Goal: Task Accomplishment & Management: Manage account settings

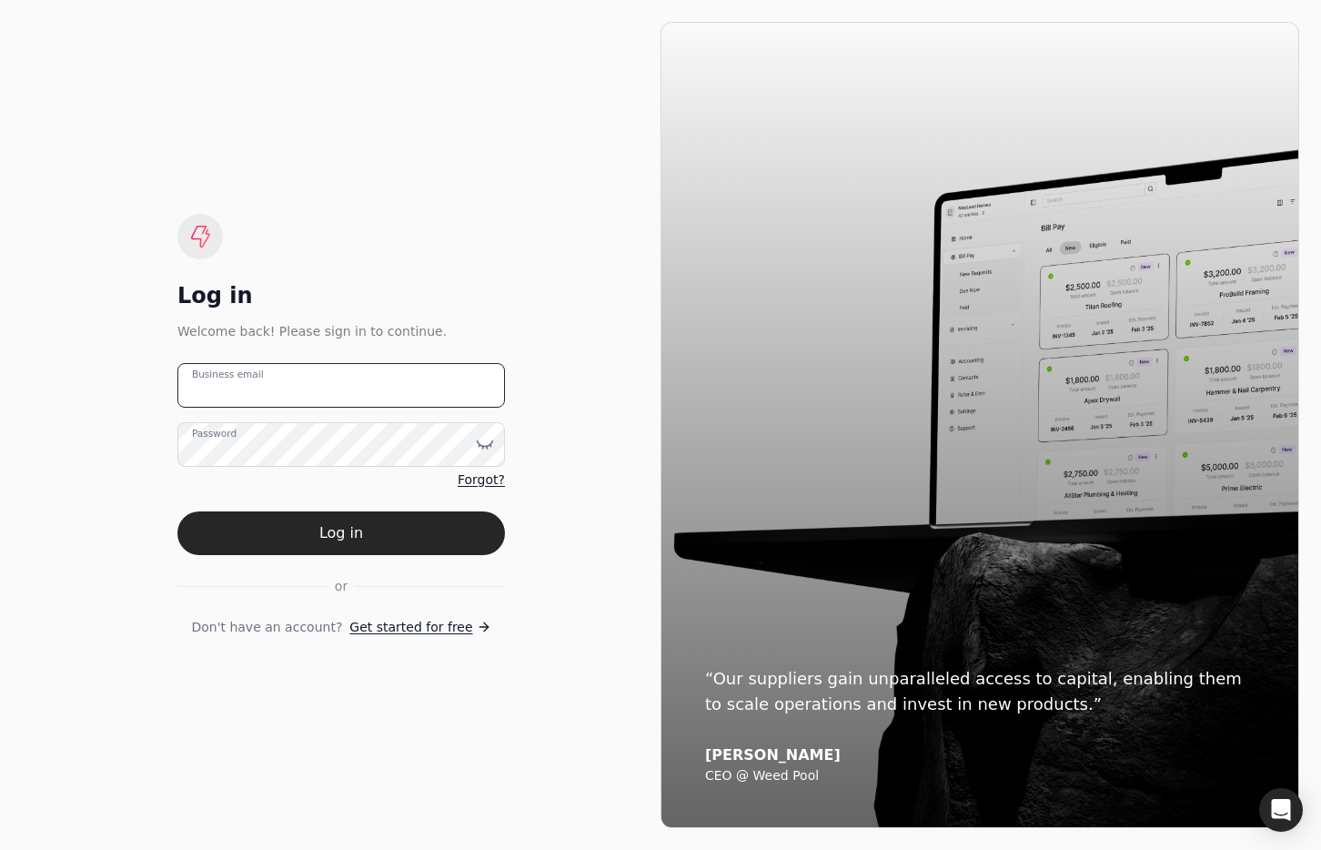
click at [340, 384] on email "Business email" at bounding box center [341, 385] width 328 height 45
click at [382, 388] on email "apr" at bounding box center [341, 385] width 328 height 45
drag, startPoint x: 343, startPoint y: 390, endPoint x: -147, endPoint y: 338, distance: 493.3
click at [0, 338] on html "Log in Welcome back! Please sign in to continue. apr Business email Password Fo…" at bounding box center [660, 425] width 1321 height 850
type email "[EMAIL_ADDRESS][DOMAIN_NAME]"
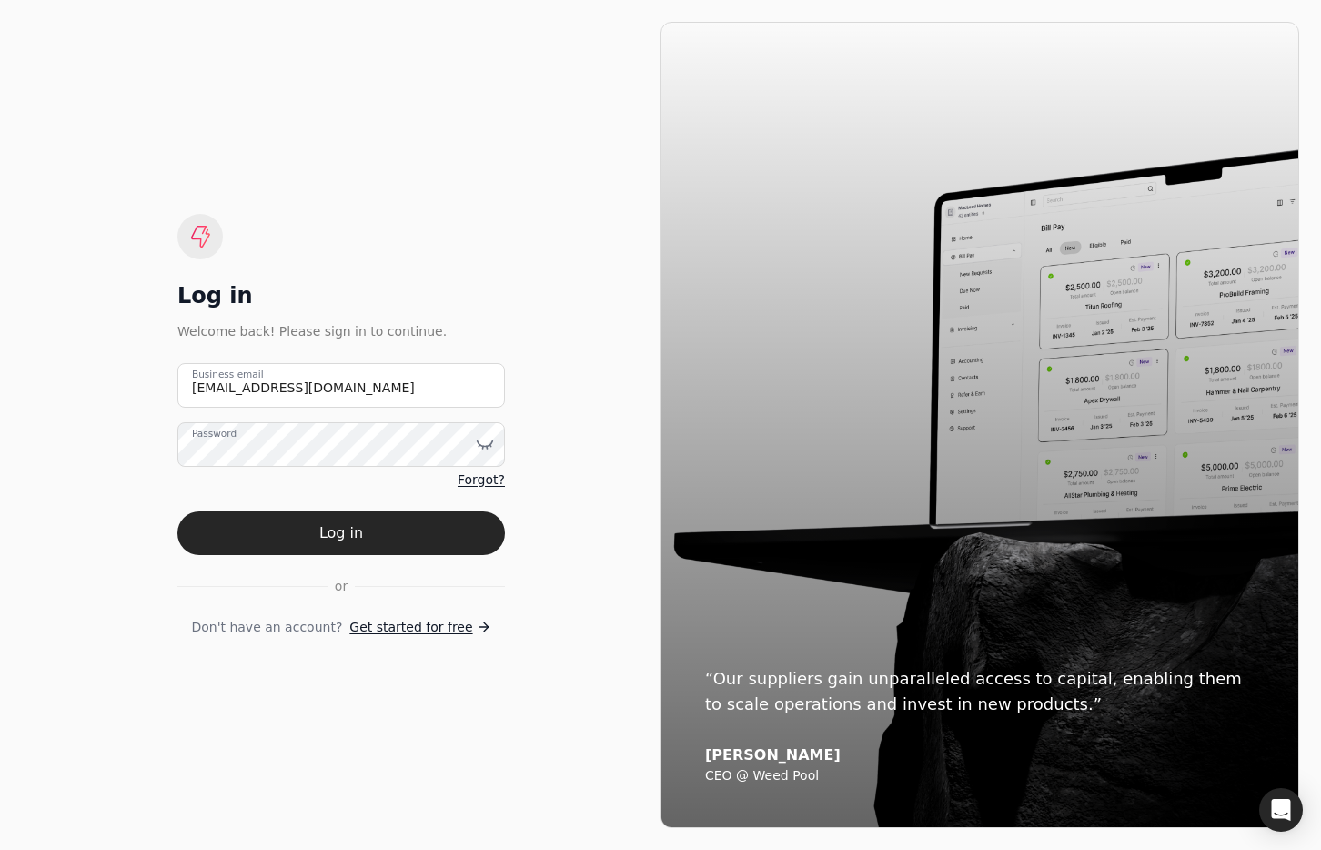
drag, startPoint x: 433, startPoint y: 531, endPoint x: 462, endPoint y: 531, distance: 29.1
click at [433, 530] on button "Log in" at bounding box center [341, 533] width 328 height 44
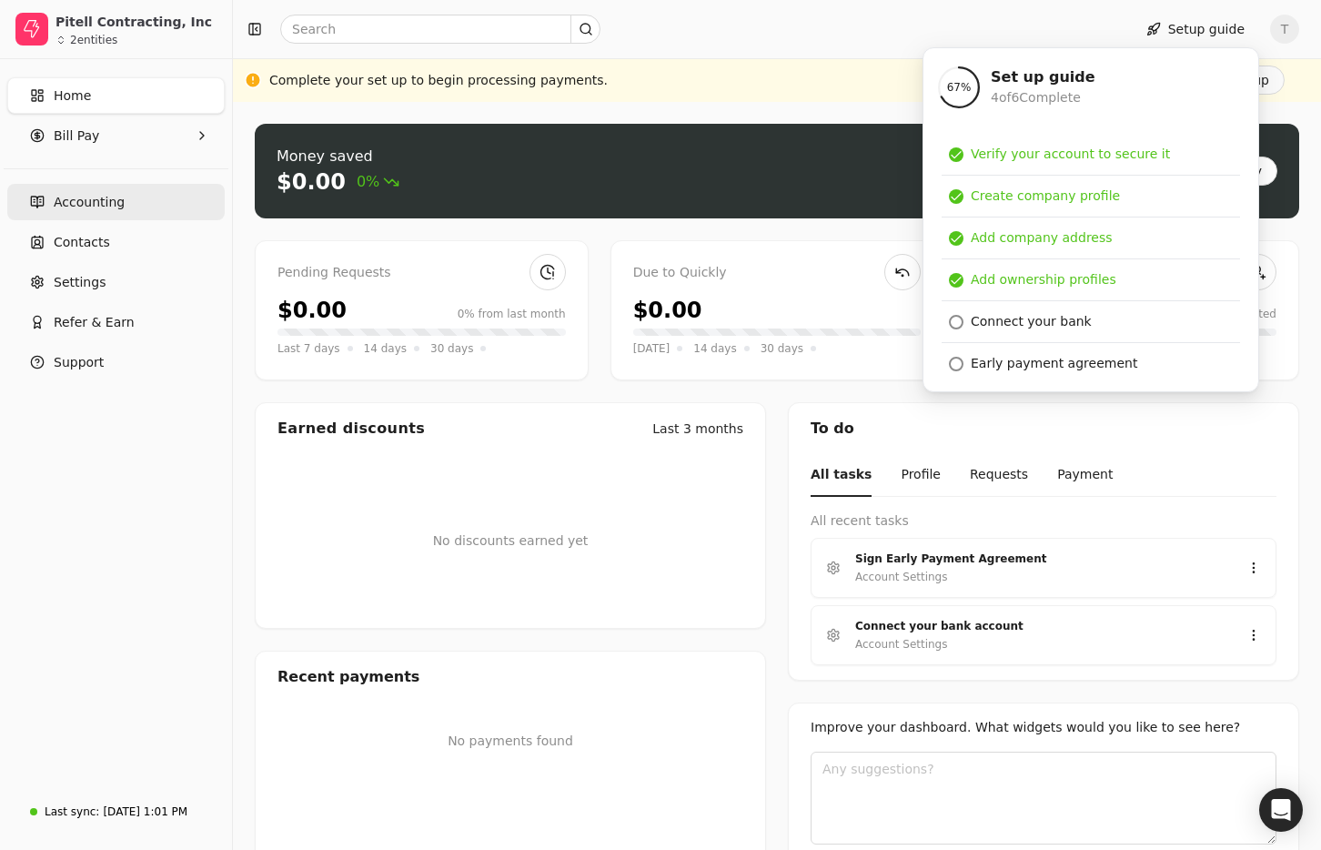
click at [140, 196] on link "Accounting" at bounding box center [116, 202] width 218 height 36
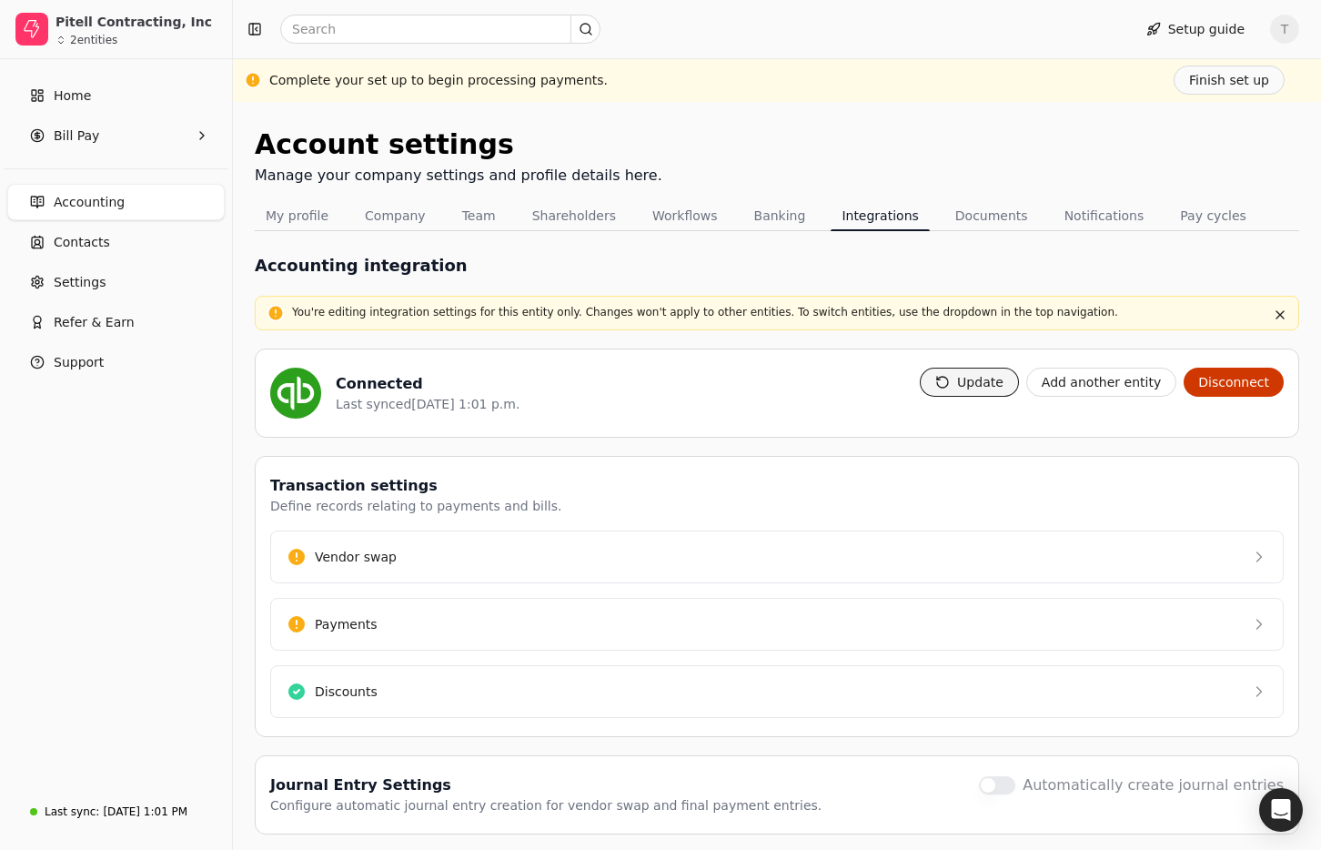
click at [985, 386] on button "Update" at bounding box center [969, 382] width 99 height 29
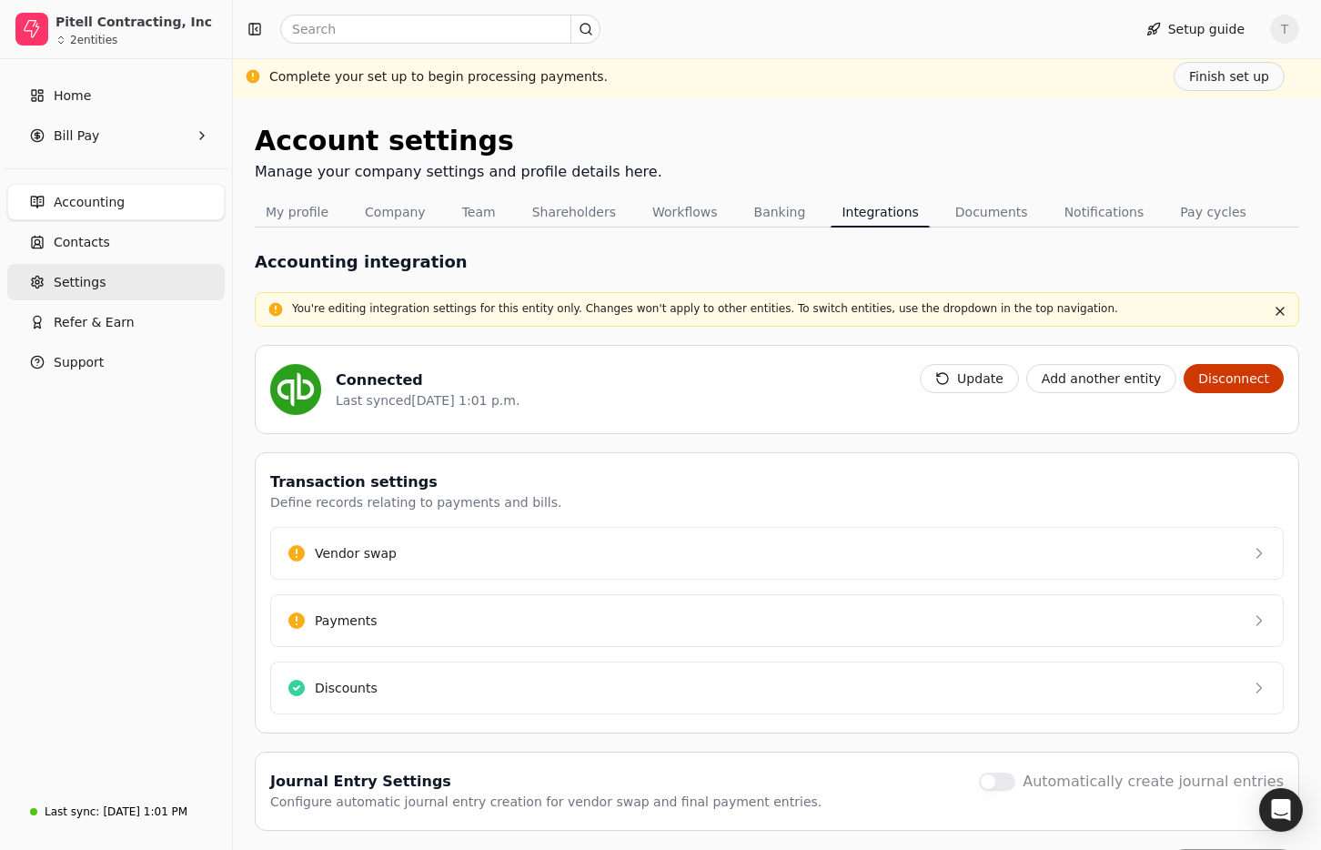
click at [75, 288] on span "Settings" at bounding box center [80, 282] width 52 height 19
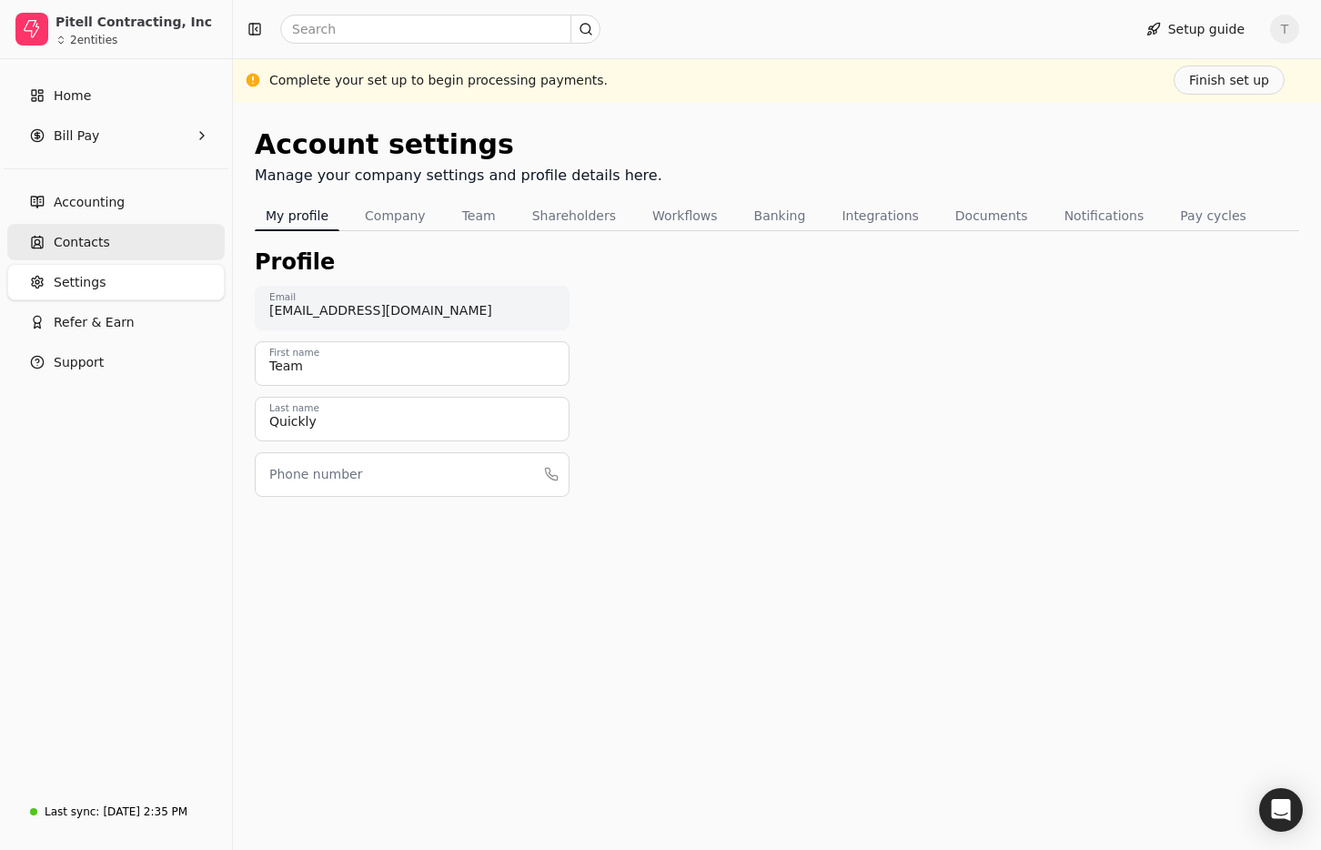
click at [144, 228] on link "Contacts" at bounding box center [116, 242] width 218 height 36
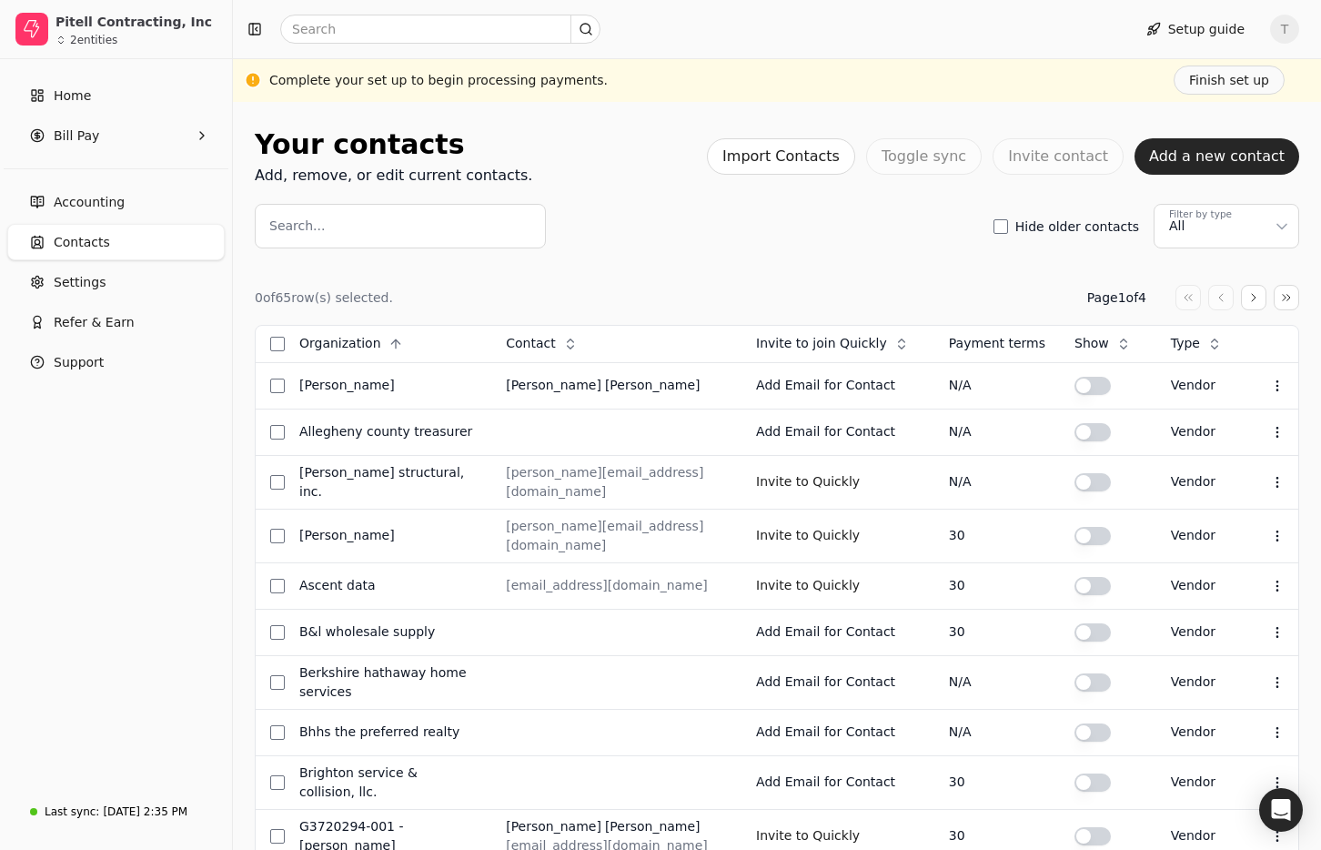
click at [692, 263] on div "0 of 65 row(s) selected. Page 1 of 4 Organization Context Menu Button Contact C…" at bounding box center [777, 864] width 1045 height 1233
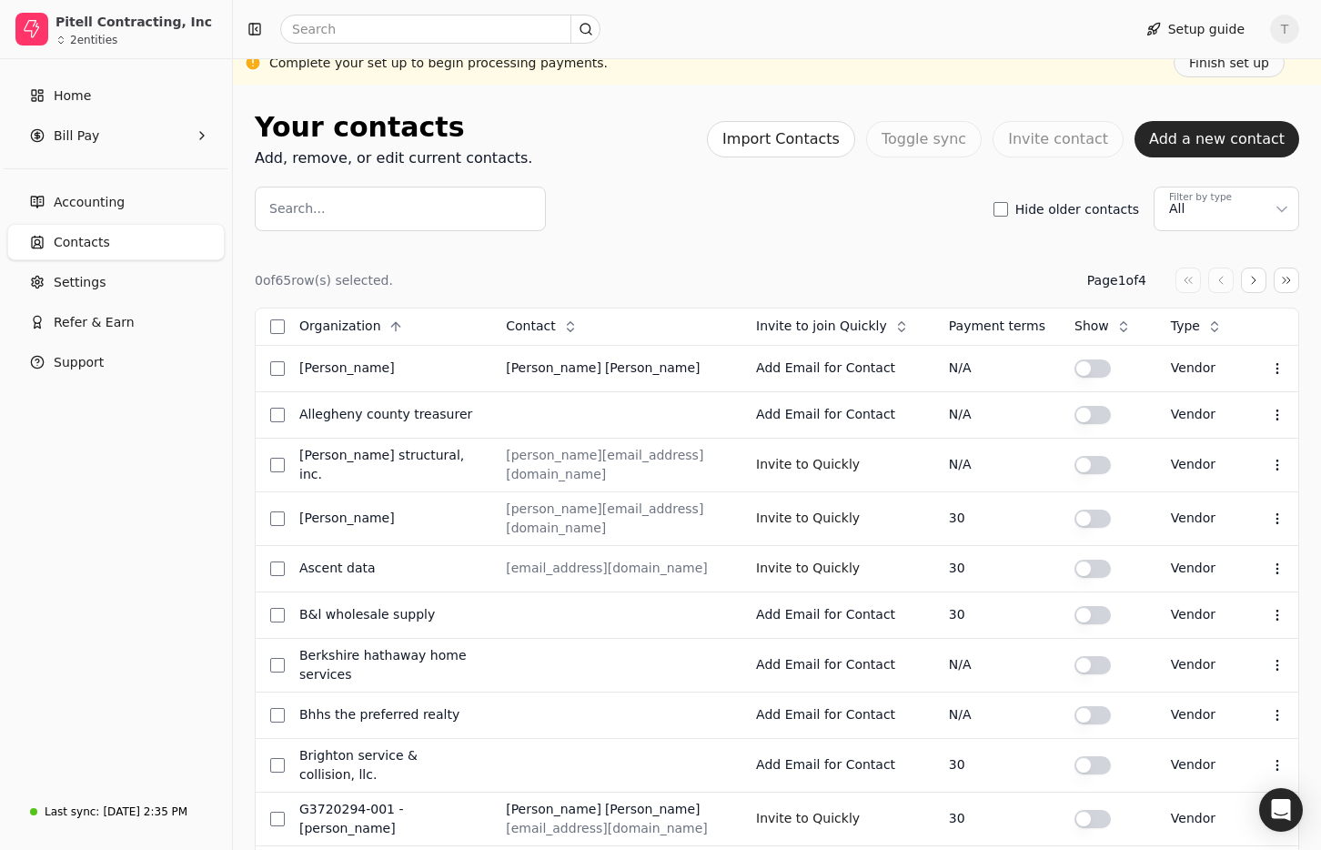
drag, startPoint x: 90, startPoint y: 195, endPoint x: 370, endPoint y: 246, distance: 284.9
click at [90, 195] on span "Accounting" at bounding box center [89, 202] width 71 height 19
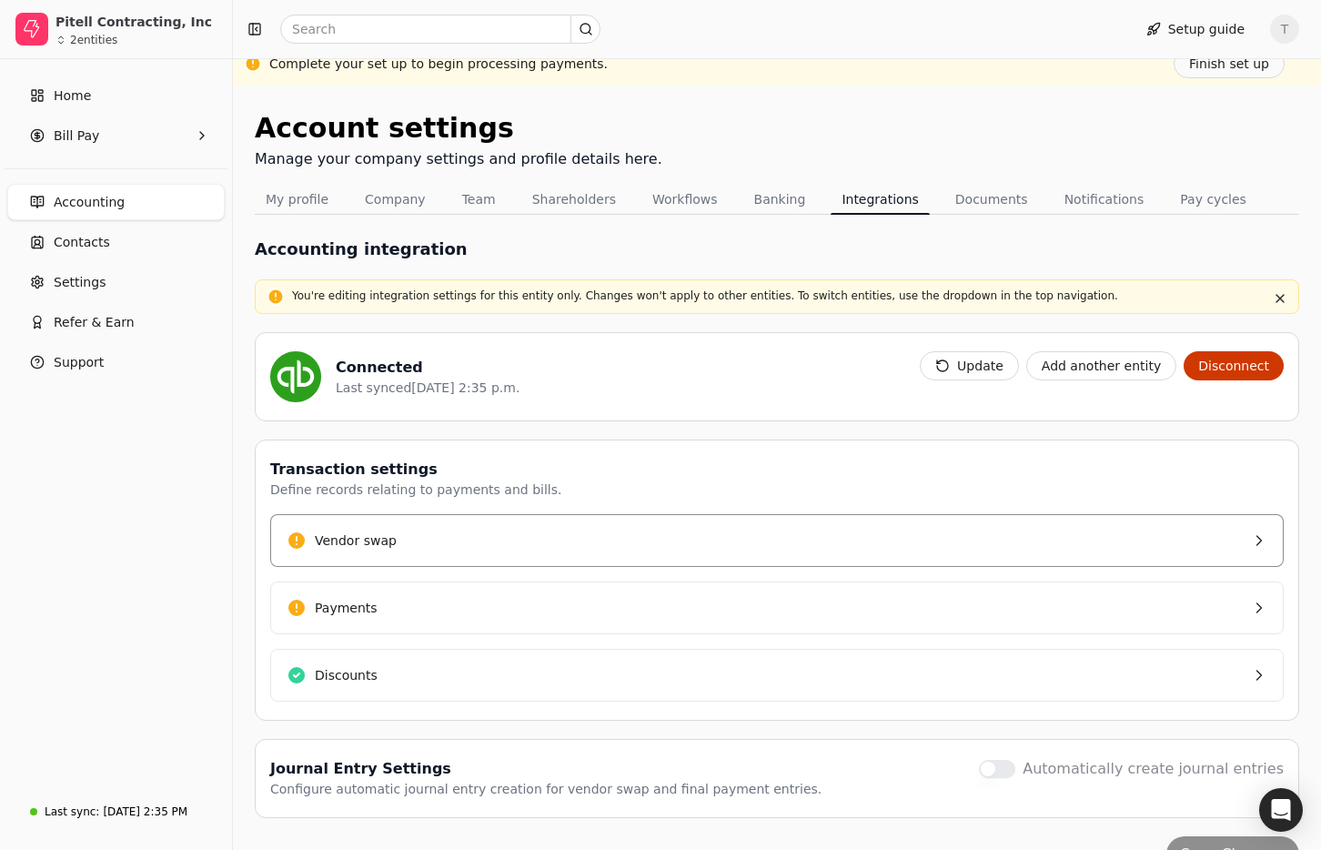
scroll to position [27, 0]
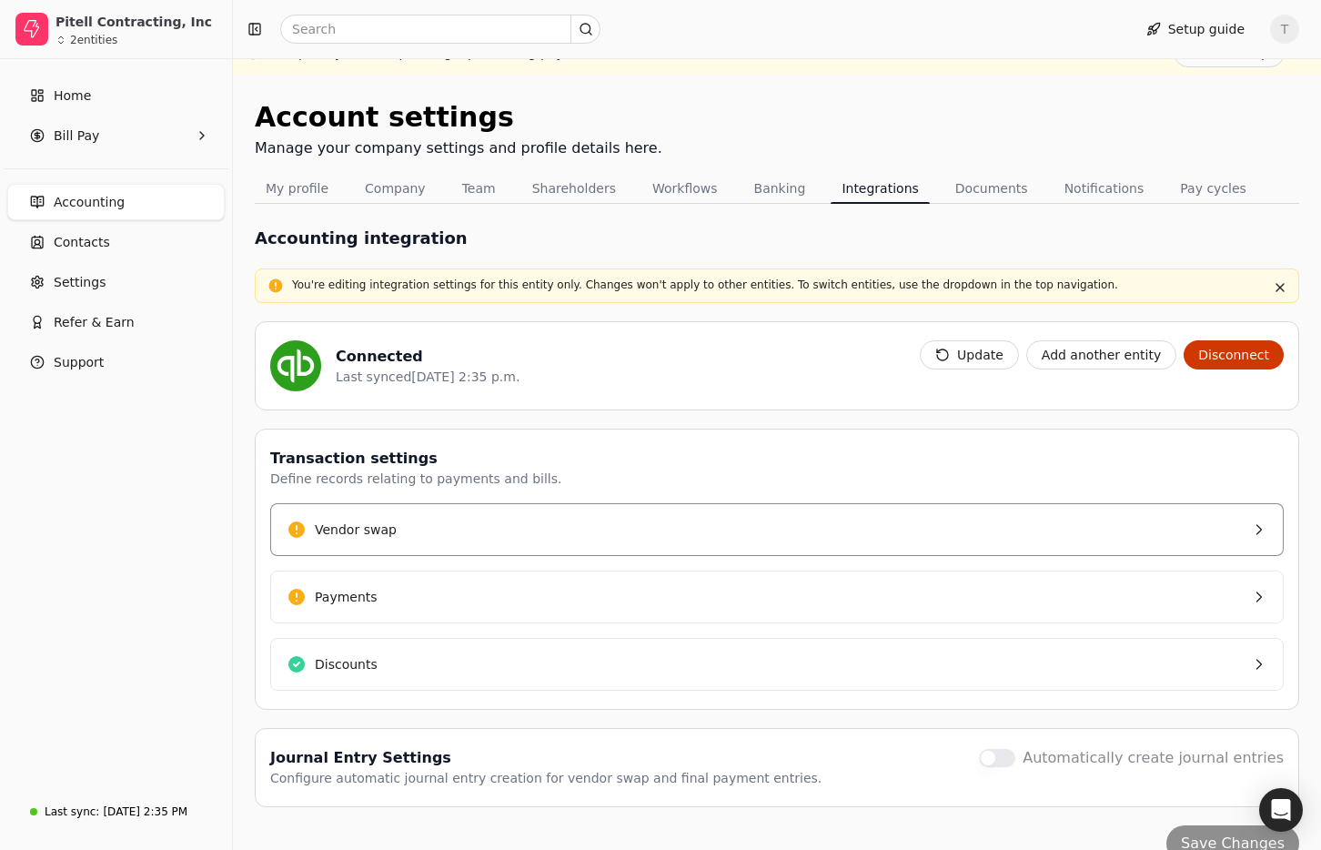
drag, startPoint x: 538, startPoint y: 529, endPoint x: 622, endPoint y: 541, distance: 85.5
click at [538, 529] on button "Vendor swap" at bounding box center [777, 529] width 1014 height 53
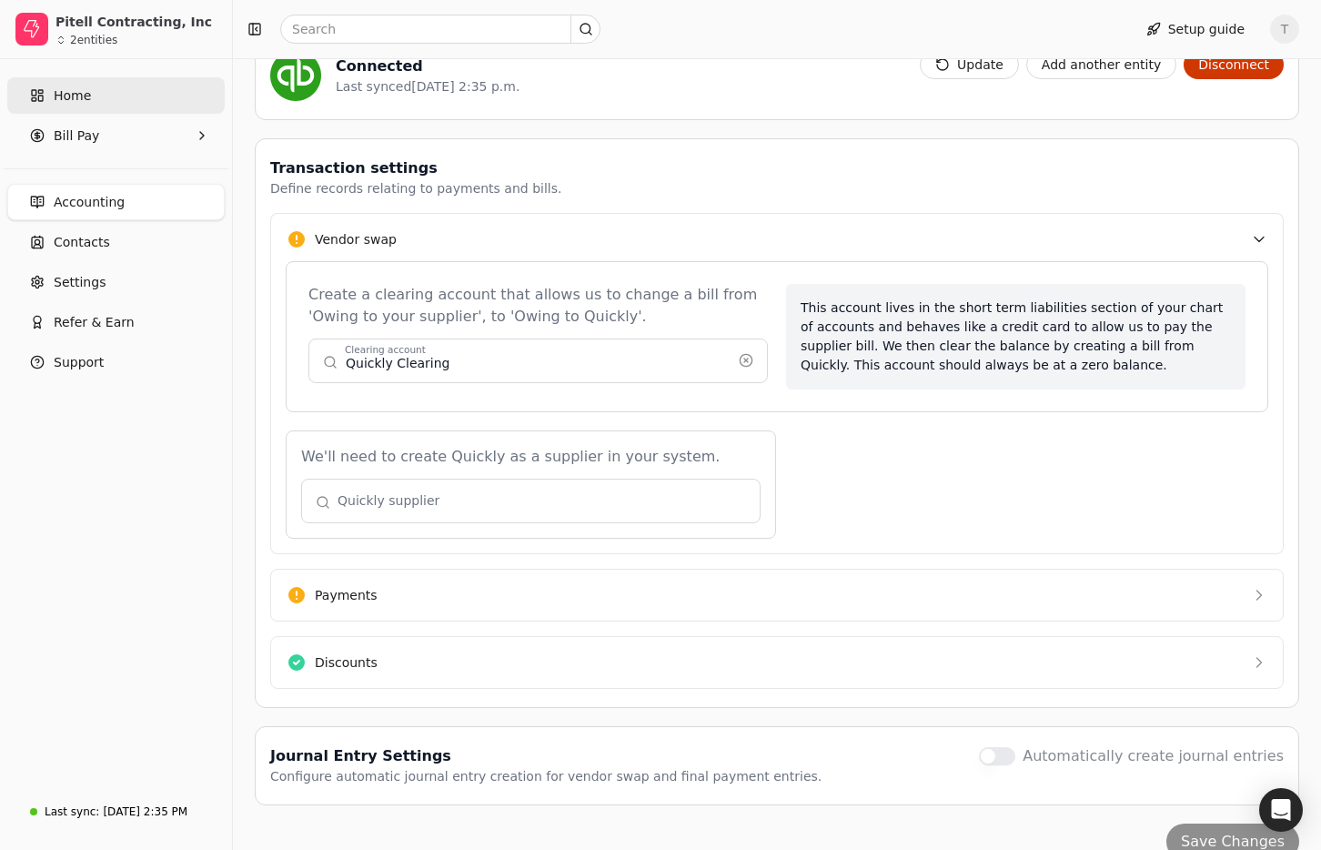
scroll to position [331, 0]
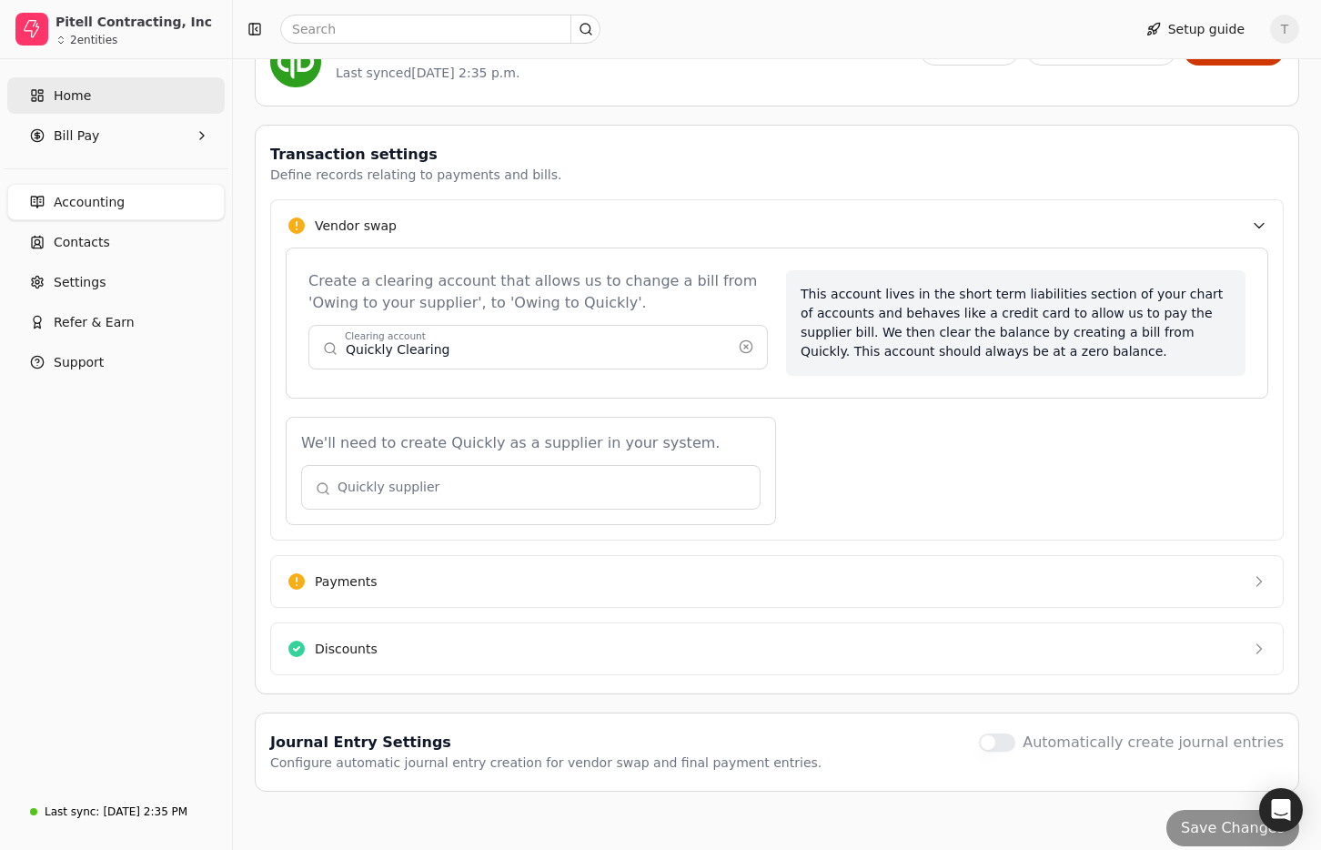
click at [99, 79] on link "Home" at bounding box center [116, 95] width 218 height 36
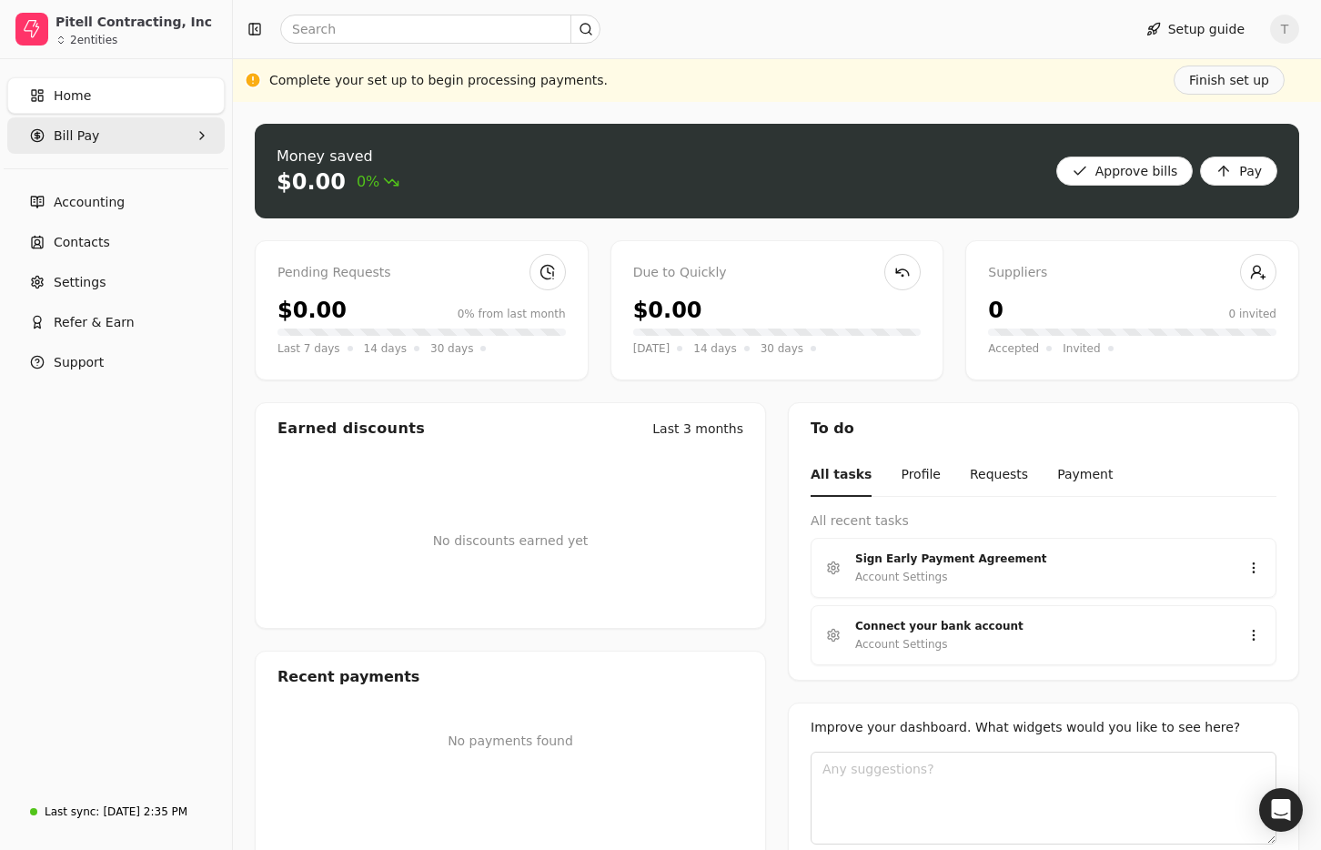
click at [104, 127] on Pay "Bill Pay" at bounding box center [116, 135] width 218 height 36
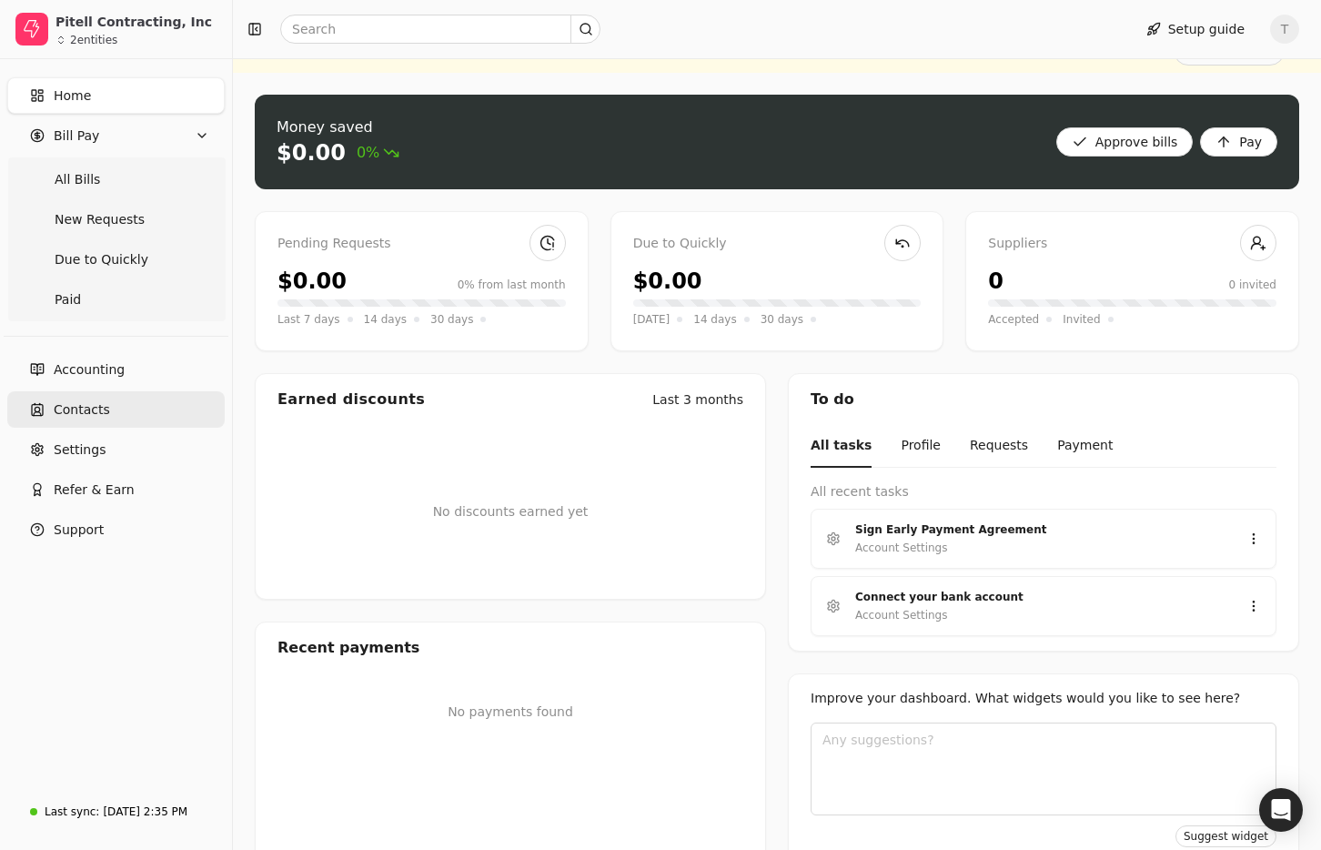
drag, startPoint x: 75, startPoint y: 403, endPoint x: 122, endPoint y: 410, distance: 47.8
click at [76, 403] on span "Contacts" at bounding box center [82, 409] width 56 height 19
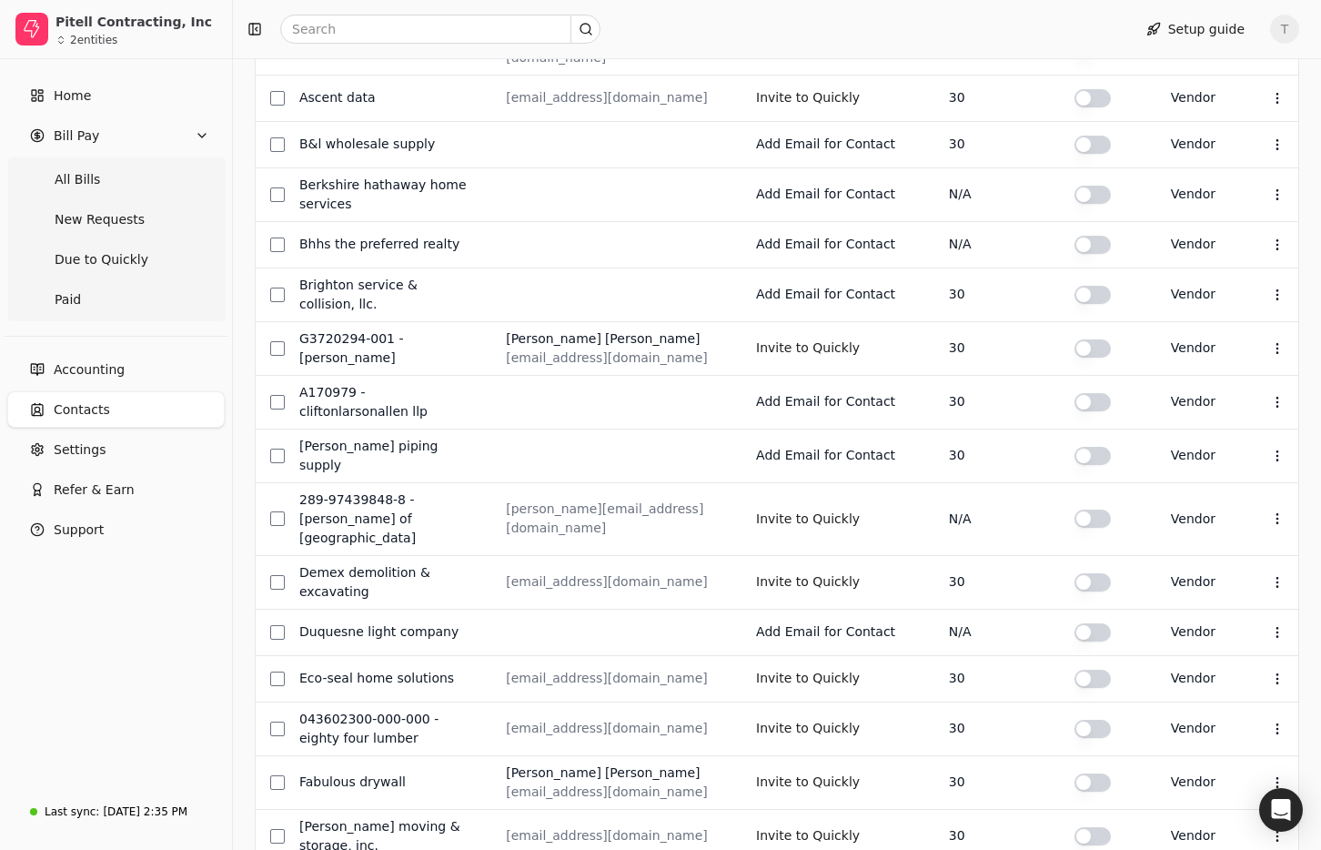
scroll to position [620, 0]
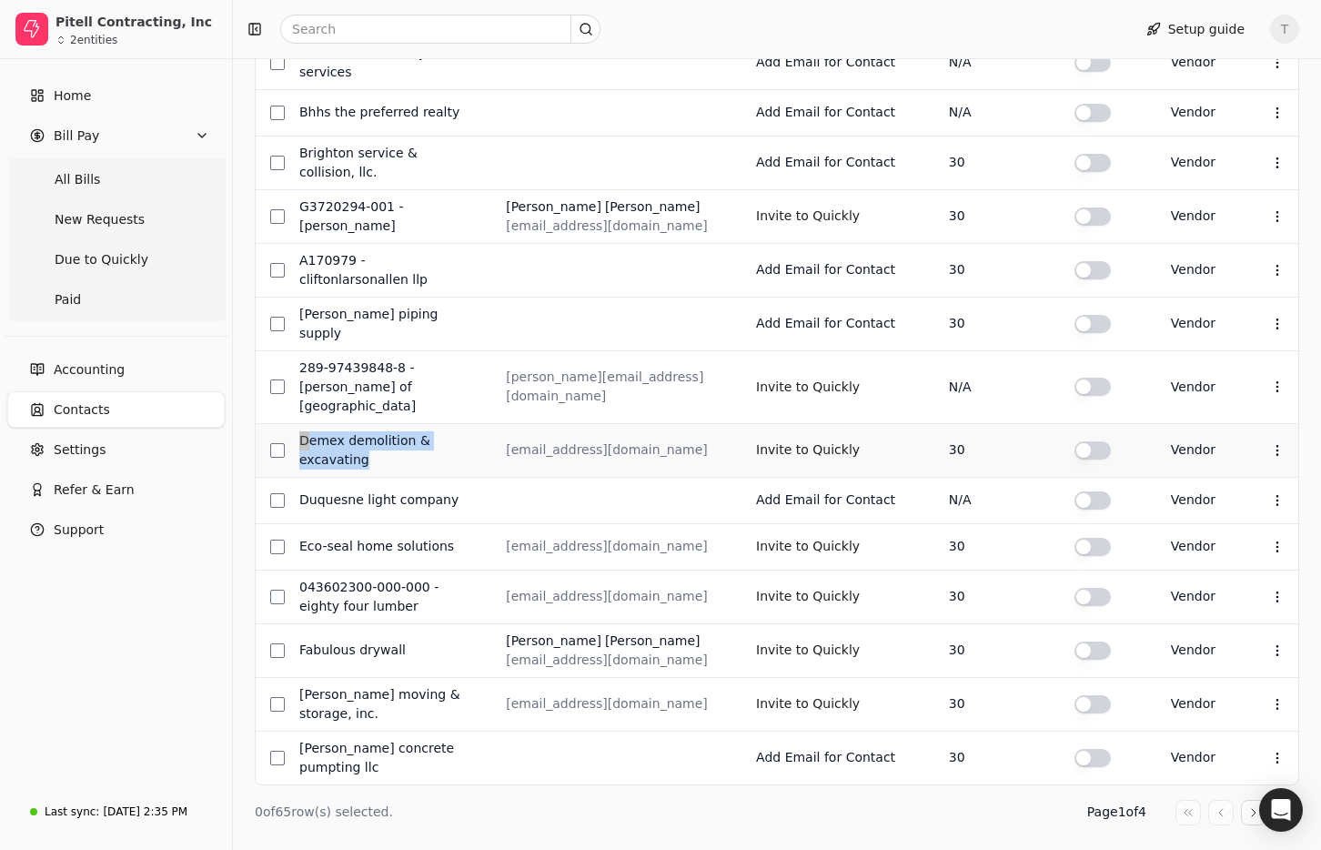
drag, startPoint x: 378, startPoint y: 424, endPoint x: 294, endPoint y: 400, distance: 87.3
click at [294, 423] on td "DemEx Demolition & Excavating" at bounding box center [388, 450] width 207 height 54
copy div "DemEx Demolition & Excavating"
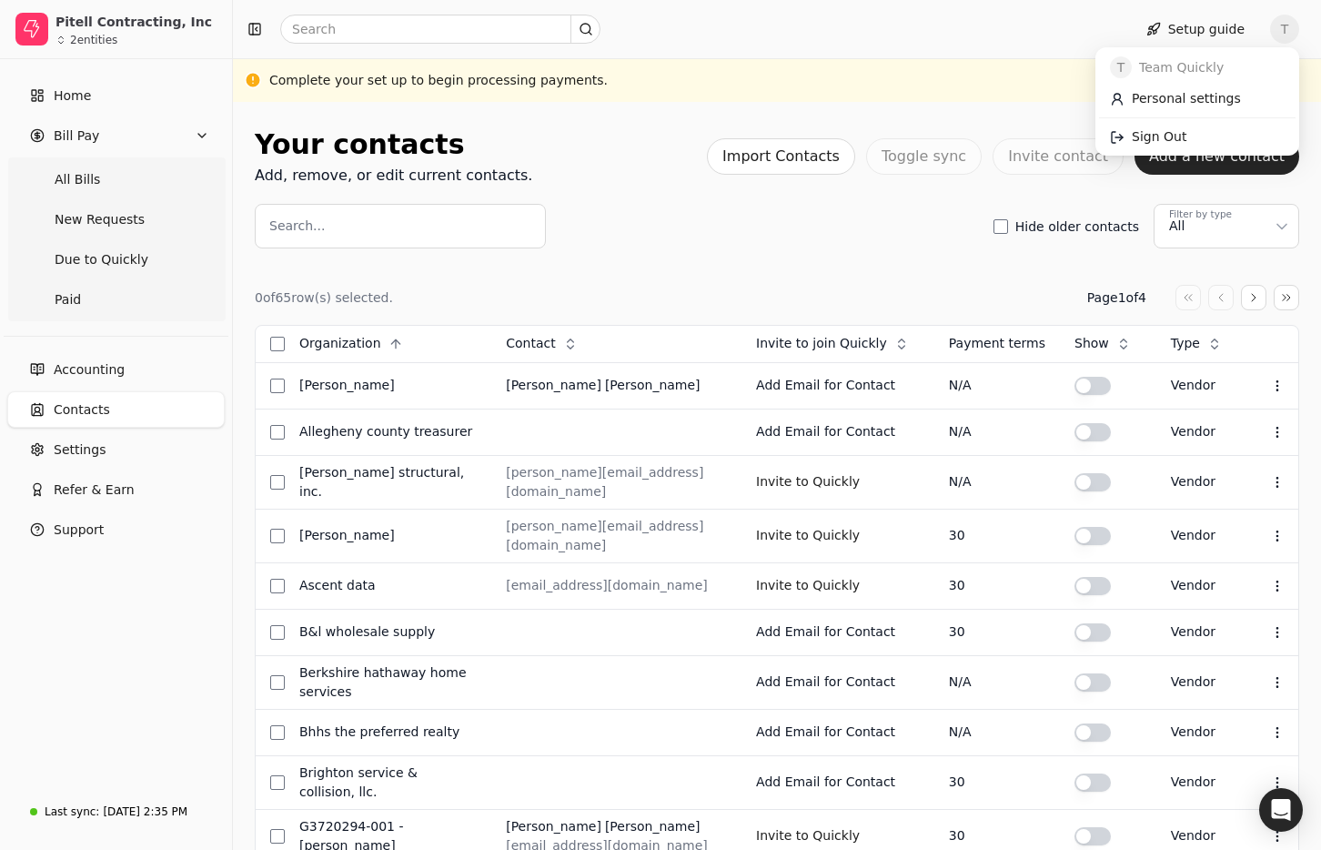
click at [1285, 36] on span "T" at bounding box center [1284, 29] width 29 height 29
drag, startPoint x: 1242, startPoint y: 147, endPoint x: 924, endPoint y: 138, distance: 318.6
click at [1242, 147] on link "Sign Out" at bounding box center [1197, 137] width 197 height 30
